Goal: Navigation & Orientation: Find specific page/section

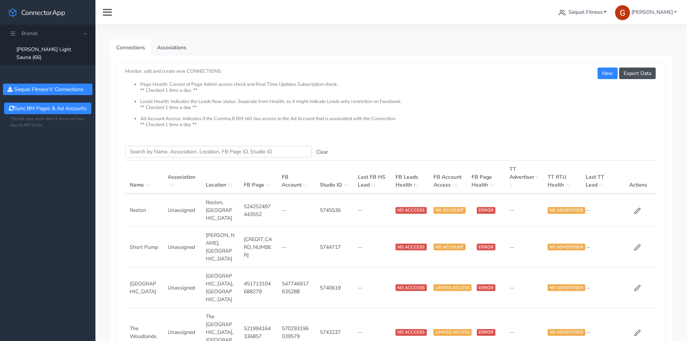
drag, startPoint x: 0, startPoint y: 0, endPoint x: 590, endPoint y: 9, distance: 589.9
click at [590, 9] on span "Sequel Fitness" at bounding box center [585, 12] width 34 height 7
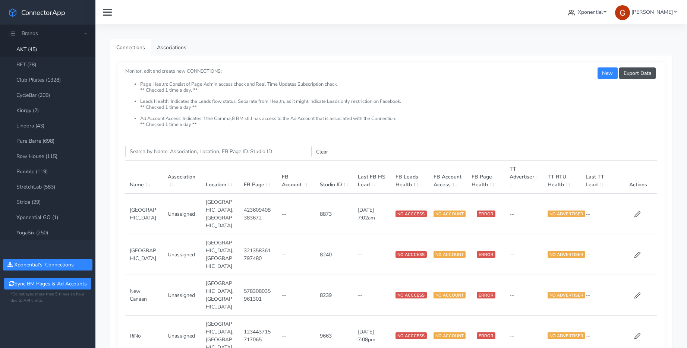
click at [581, 13] on span "Xponential" at bounding box center [590, 12] width 25 height 7
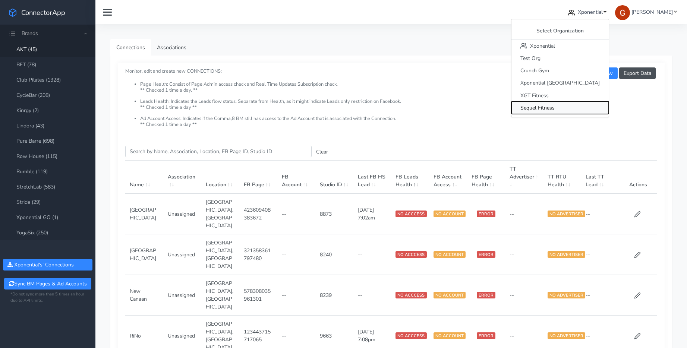
click at [554, 110] on span "Sequel Fitness" at bounding box center [537, 107] width 34 height 7
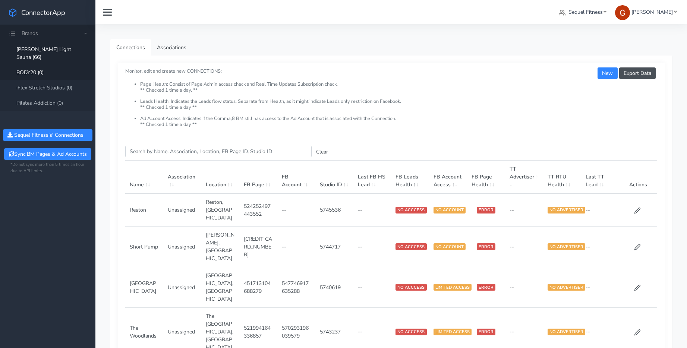
click at [42, 65] on link "BODY20 (0)" at bounding box center [47, 72] width 95 height 15
